Goal: Information Seeking & Learning: Learn about a topic

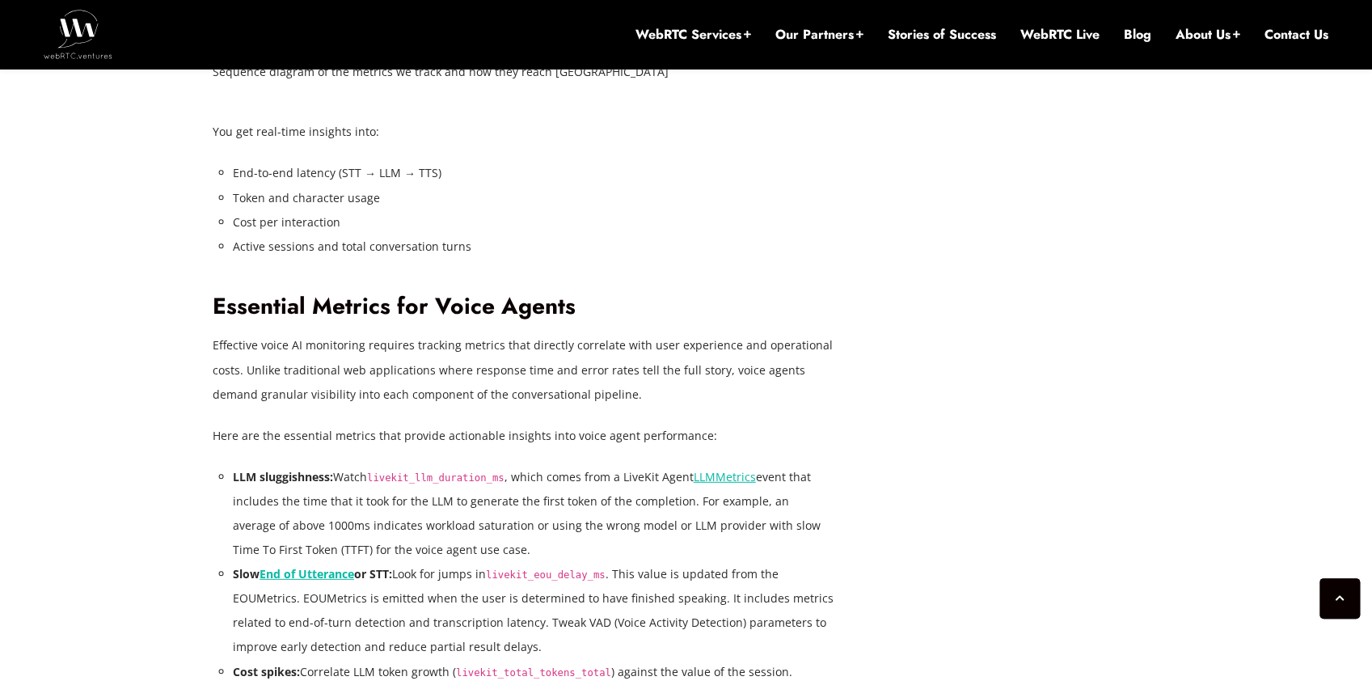
scroll to position [2923, 0]
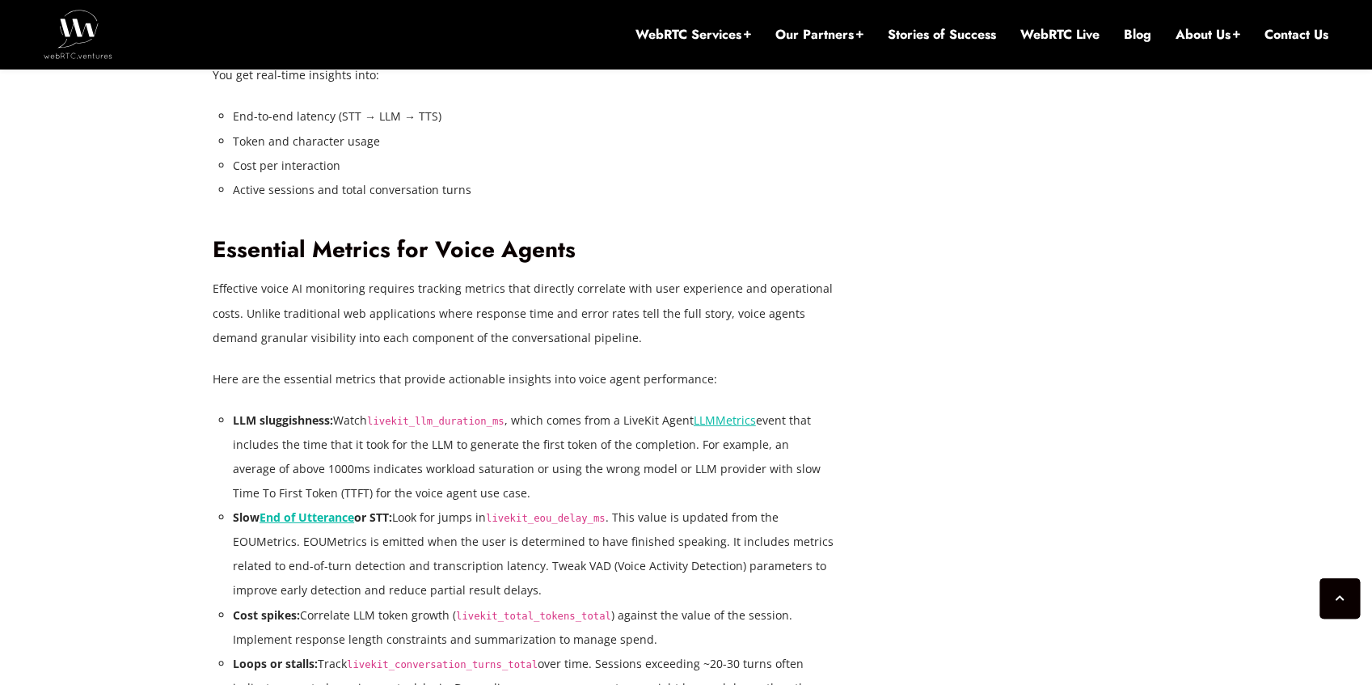
click at [472, 421] on code "livekit_llm_duration_ms" at bounding box center [435, 421] width 137 height 11
click at [557, 422] on li "LLM sluggishness: Watch livekit_llm_duration_ms , which comes from a LiveKit Ag…" at bounding box center [534, 456] width 602 height 97
click at [631, 420] on li "LLM sluggishness: Watch livekit_llm_duration_ms , which comes from a LiveKit Ag…" at bounding box center [534, 456] width 602 height 97
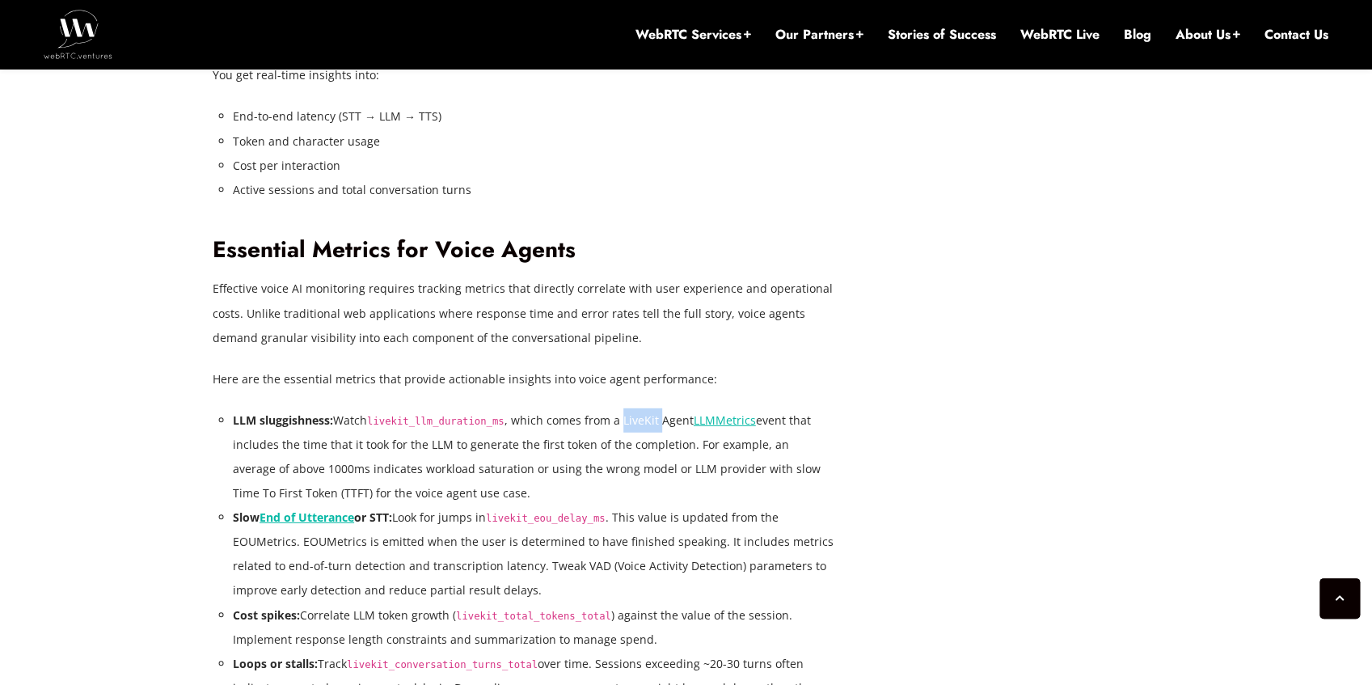
click at [631, 420] on li "LLM sluggishness: Watch livekit_llm_duration_ms , which comes from a LiveKit Ag…" at bounding box center [534, 456] width 602 height 97
click at [658, 416] on li "LLM sluggishness: Watch livekit_llm_duration_ms , which comes from a LiveKit Ag…" at bounding box center [534, 456] width 602 height 97
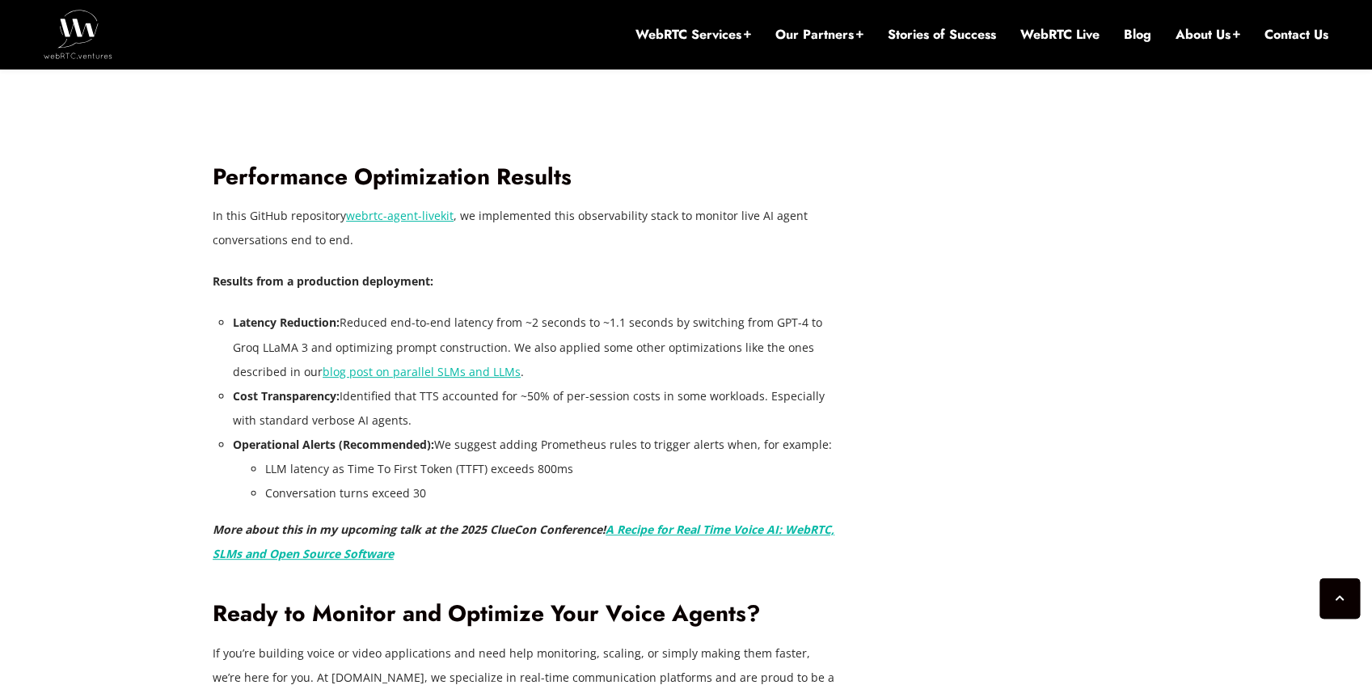
scroll to position [4378, 0]
